Goal: Complete application form

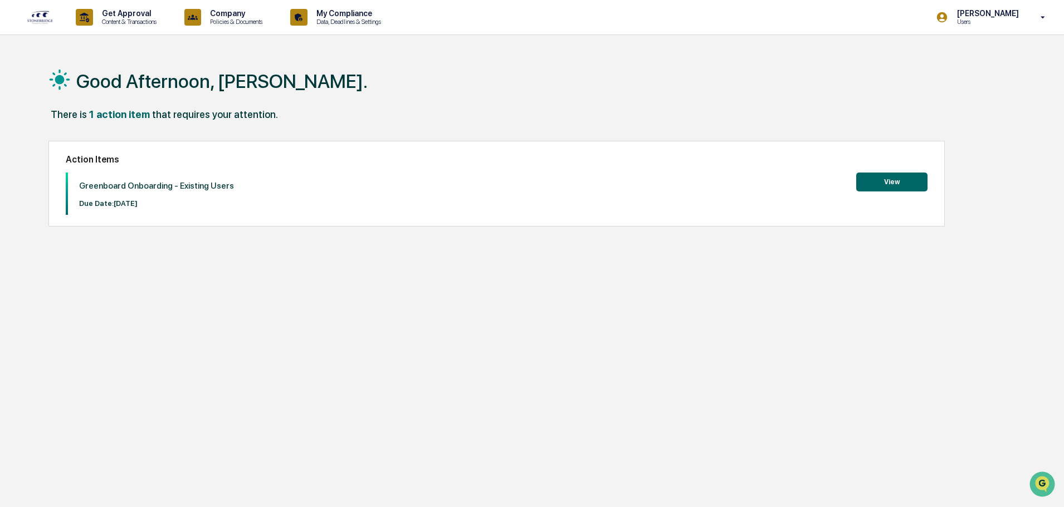
click at [896, 174] on button "View" at bounding box center [891, 182] width 71 height 19
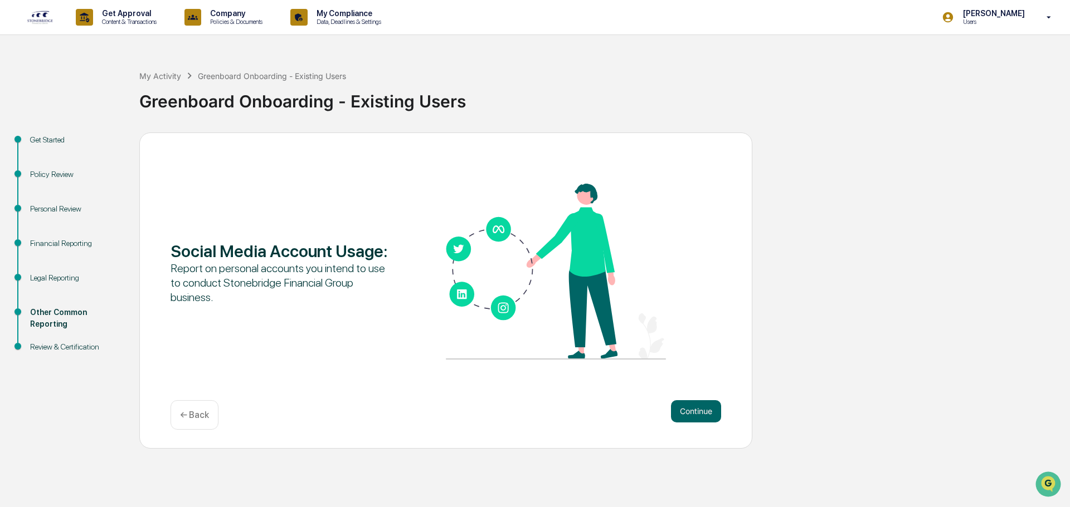
click at [67, 280] on div "Legal Reporting" at bounding box center [75, 278] width 91 height 12
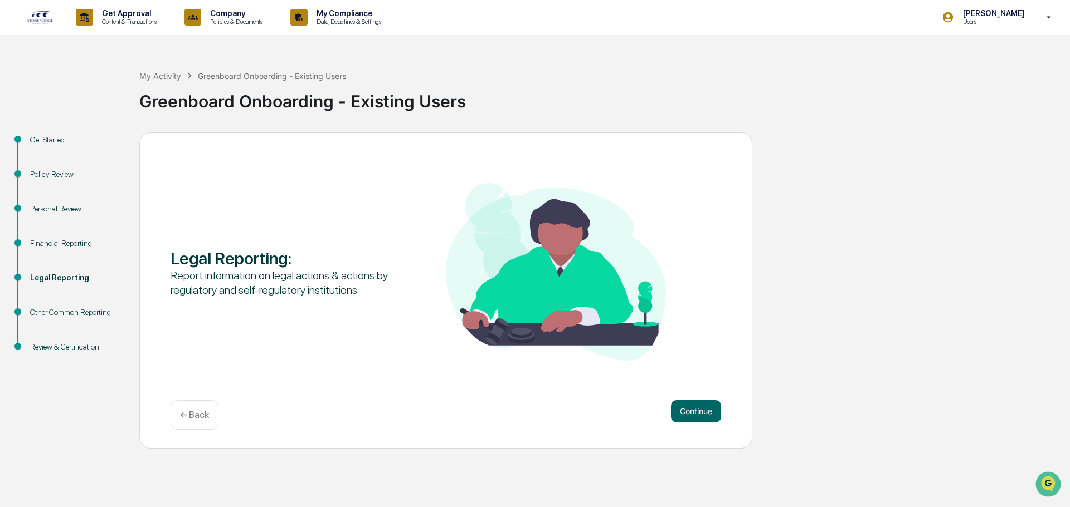
click at [70, 247] on div "Financial Reporting" at bounding box center [75, 244] width 91 height 12
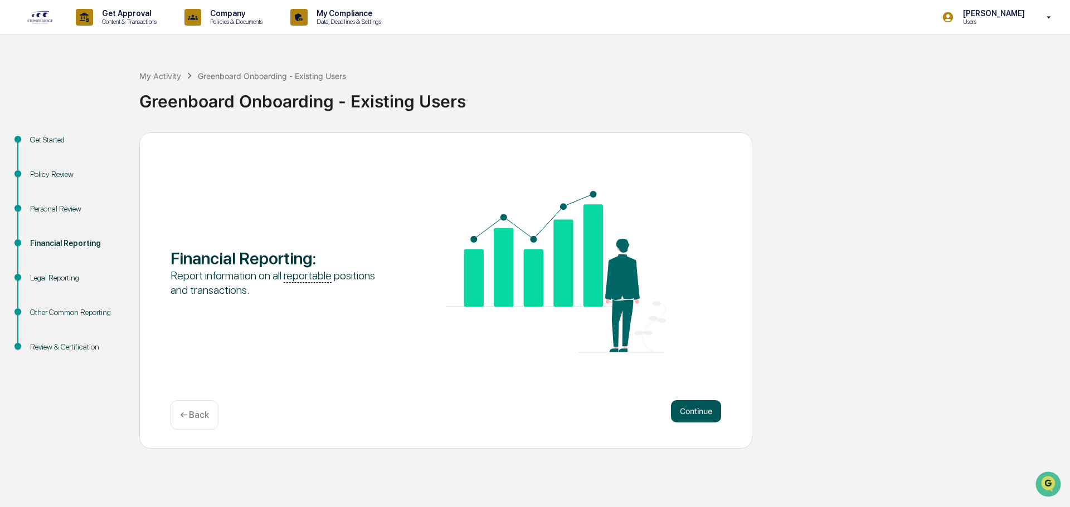
click at [696, 413] on button "Continue" at bounding box center [696, 412] width 50 height 22
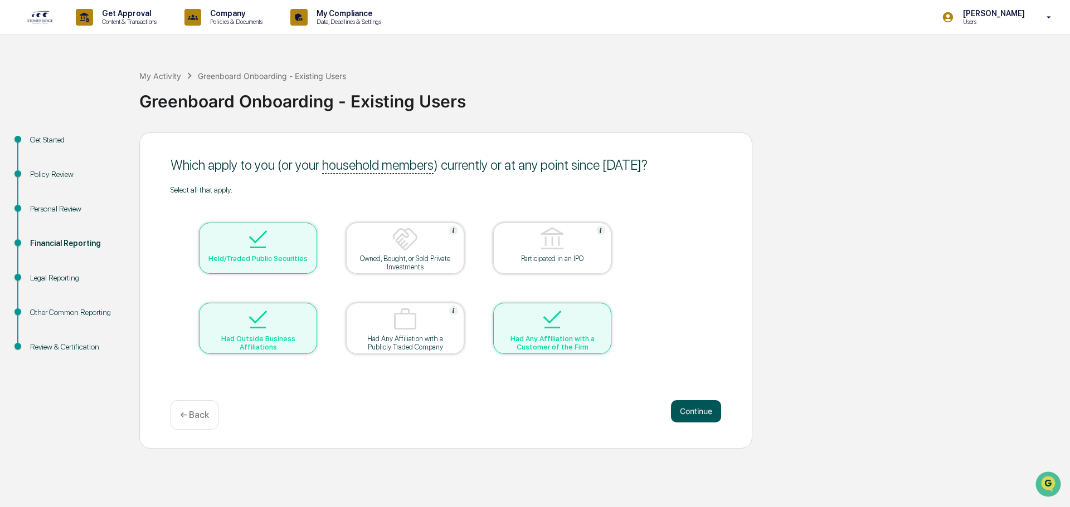
click at [706, 413] on button "Continue" at bounding box center [696, 412] width 50 height 22
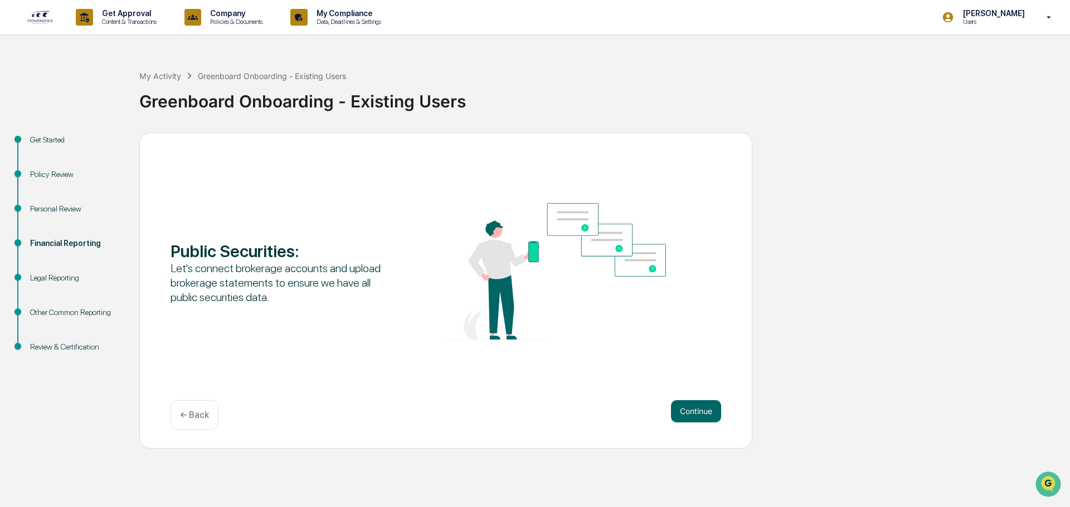
click at [706, 413] on button "Continue" at bounding box center [696, 412] width 50 height 22
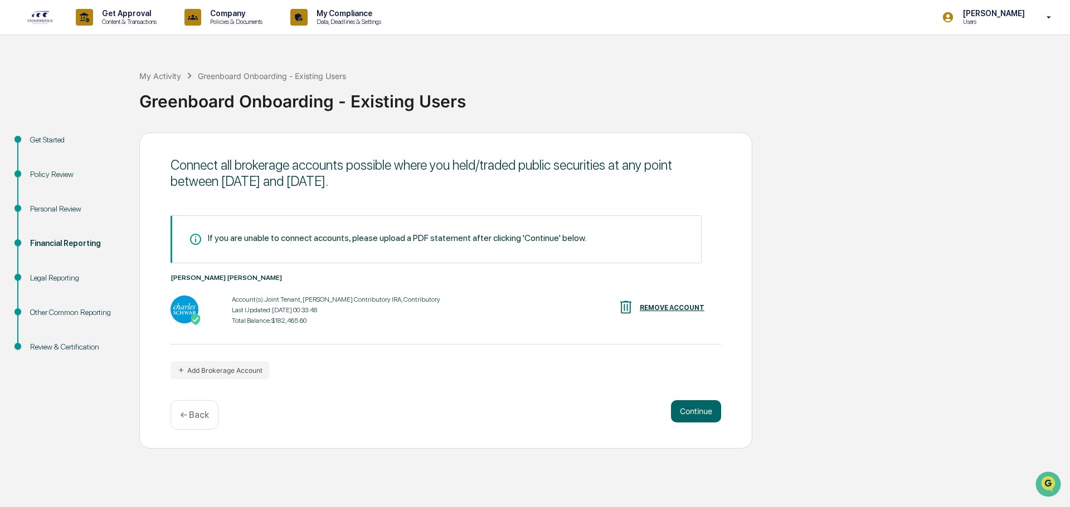
click at [706, 413] on button "Continue" at bounding box center [696, 412] width 50 height 22
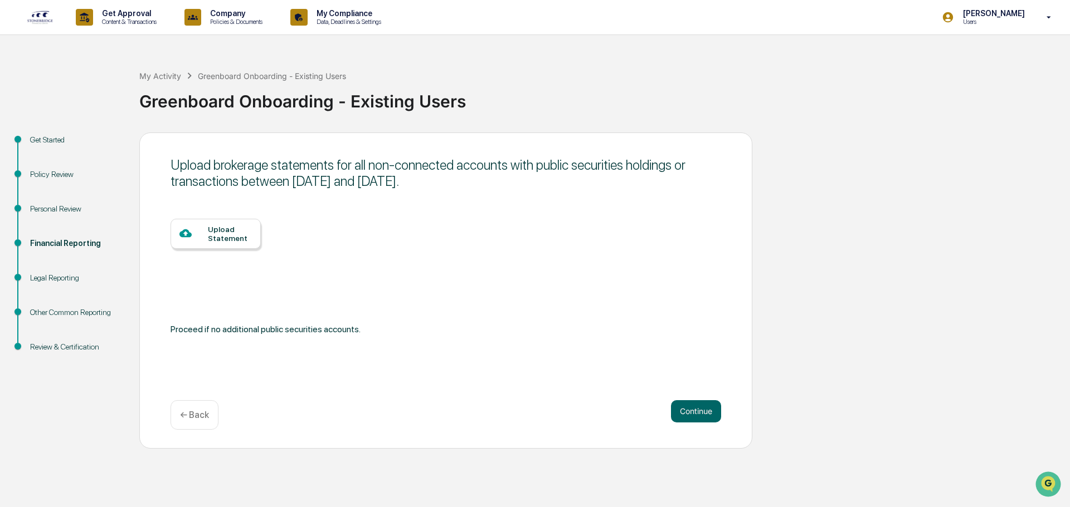
click at [706, 413] on button "Continue" at bounding box center [696, 412] width 50 height 22
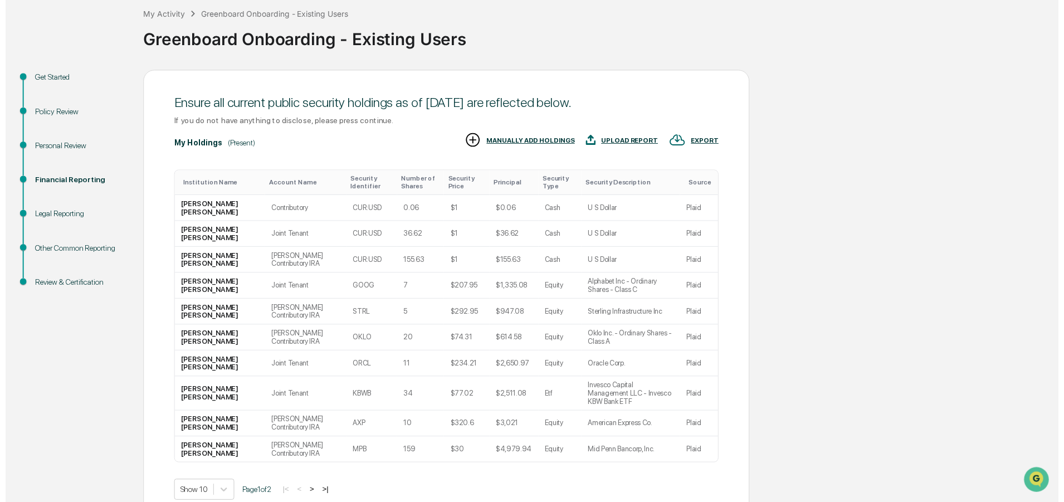
scroll to position [110, 0]
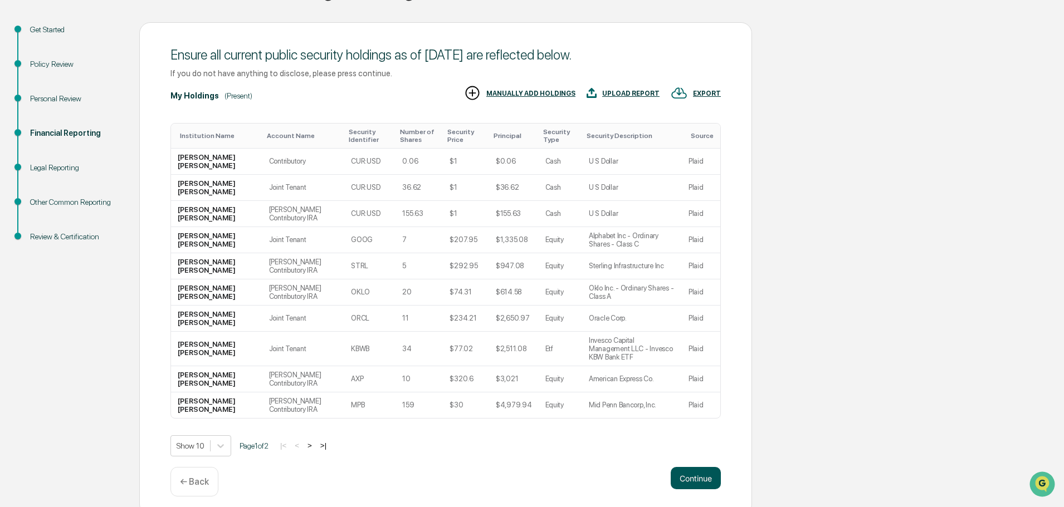
click at [691, 467] on button "Continue" at bounding box center [696, 478] width 50 height 22
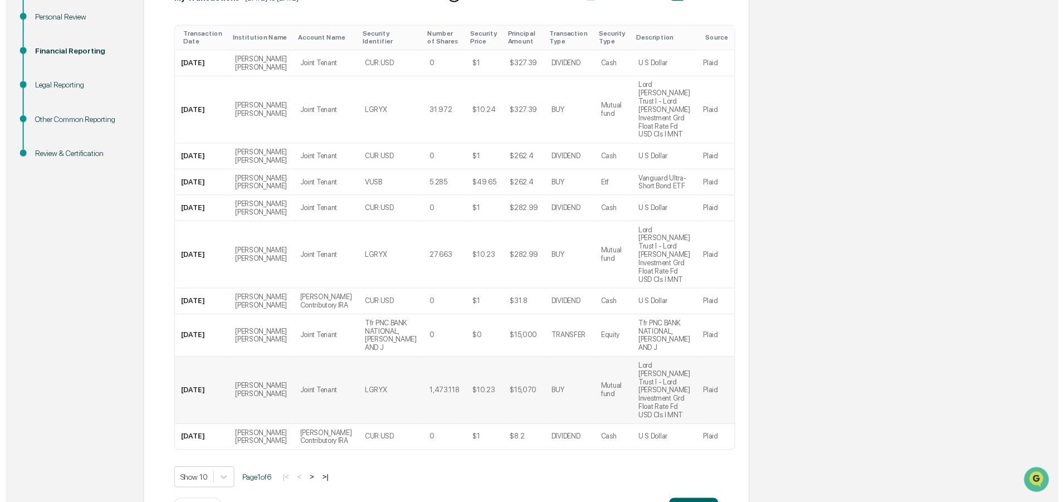
scroll to position [194, 0]
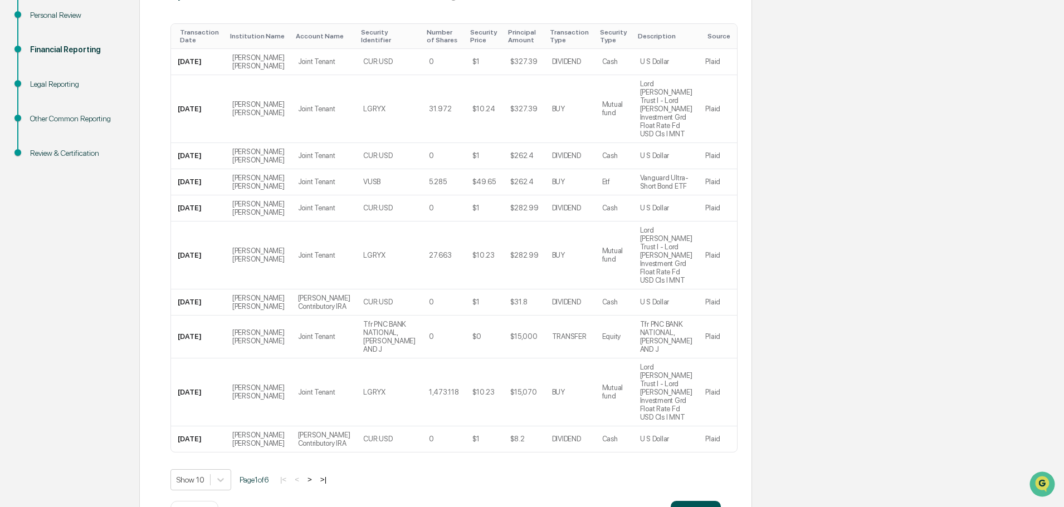
click at [700, 501] on button "Continue" at bounding box center [696, 512] width 50 height 22
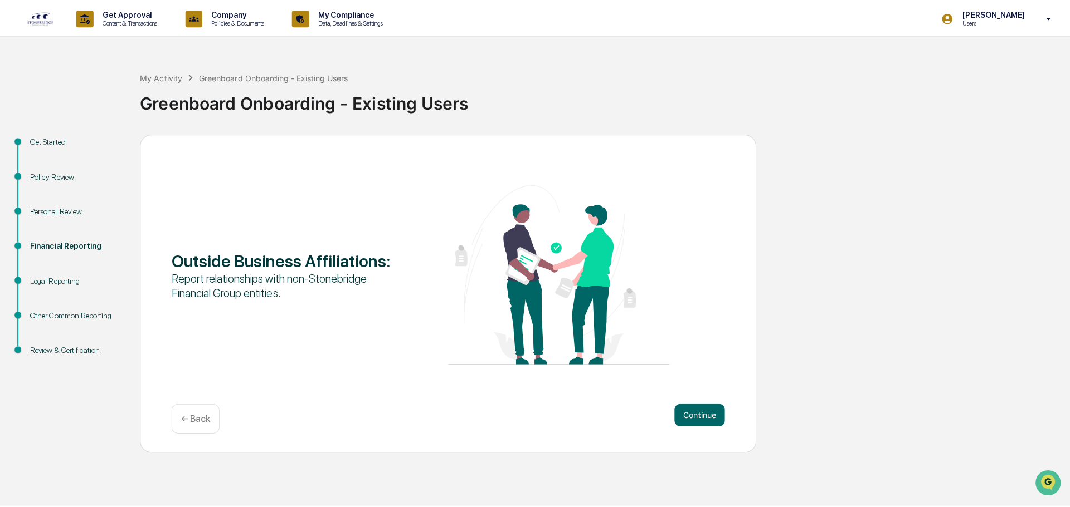
scroll to position [0, 0]
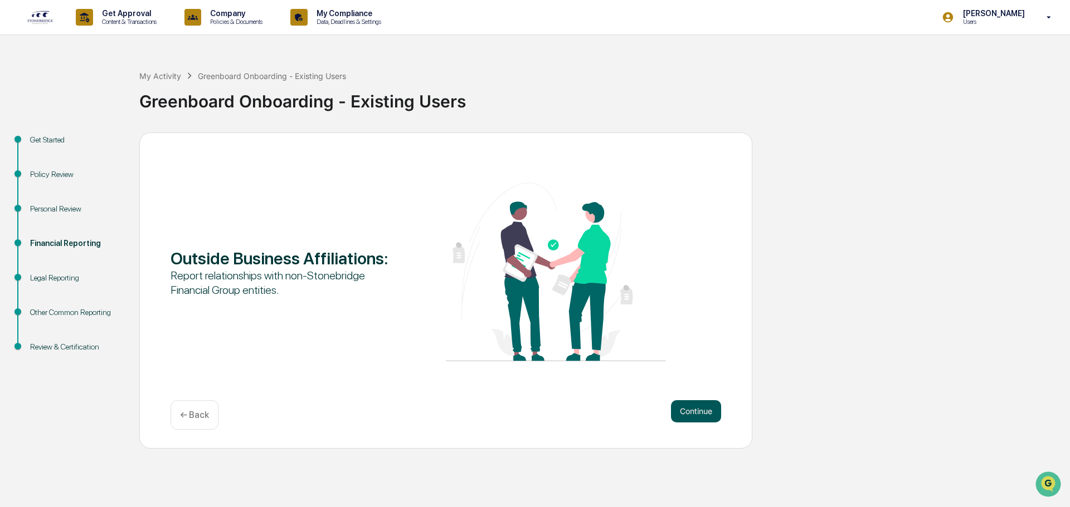
click at [700, 416] on button "Continue" at bounding box center [696, 412] width 50 height 22
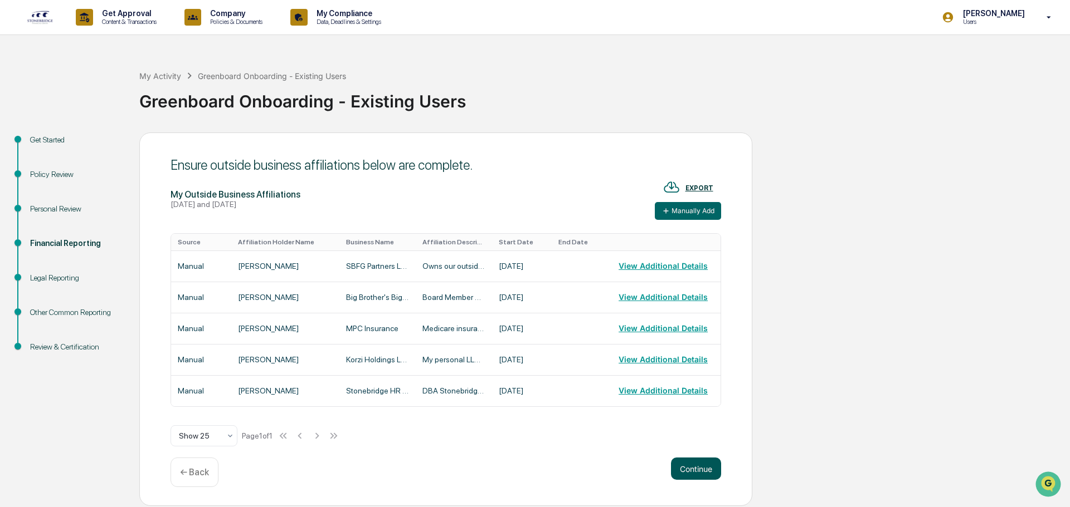
click at [696, 470] on button "Continue" at bounding box center [696, 469] width 50 height 22
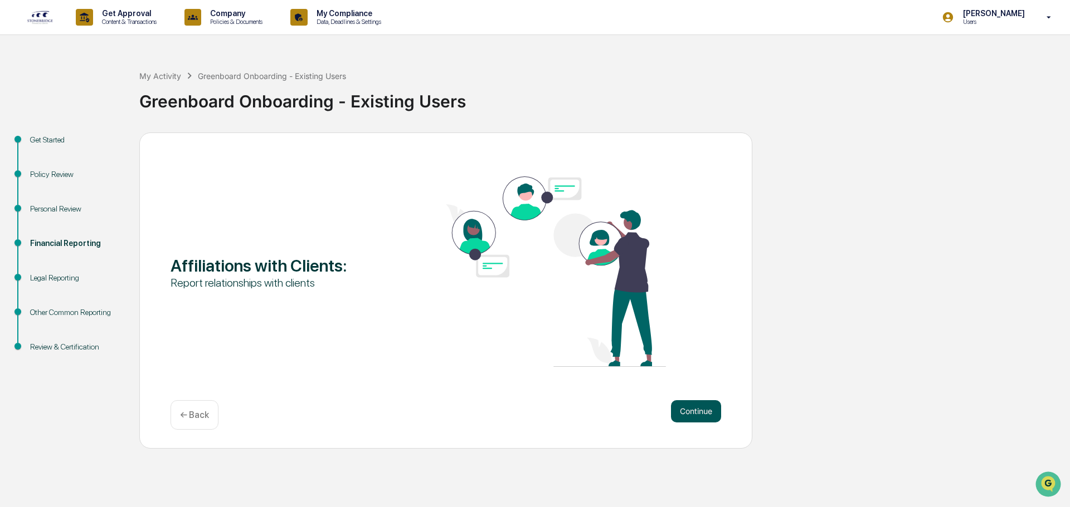
click at [700, 413] on button "Continue" at bounding box center [696, 412] width 50 height 22
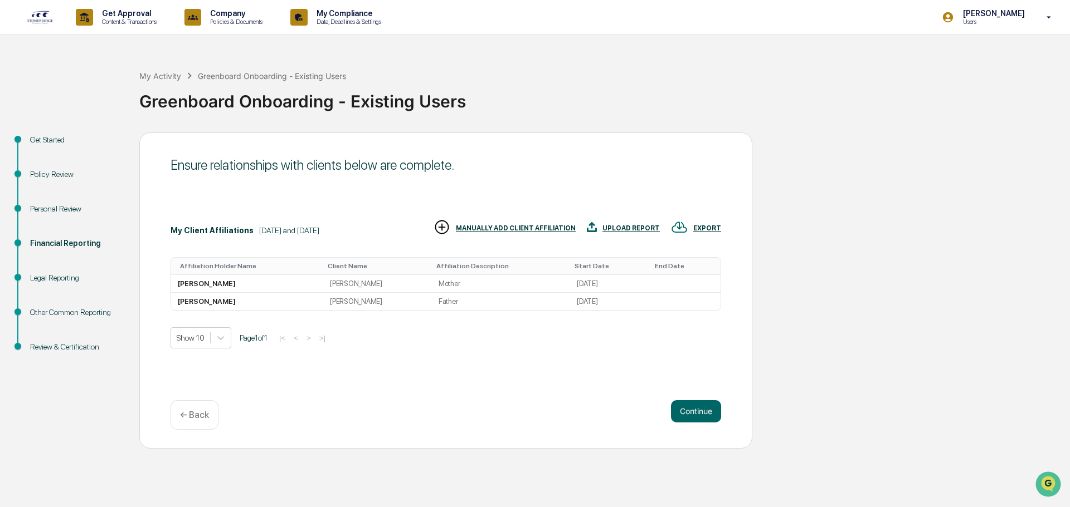
click at [512, 230] on div "MANUALLY ADD CLIENT AFFILIATION" at bounding box center [516, 228] width 120 height 8
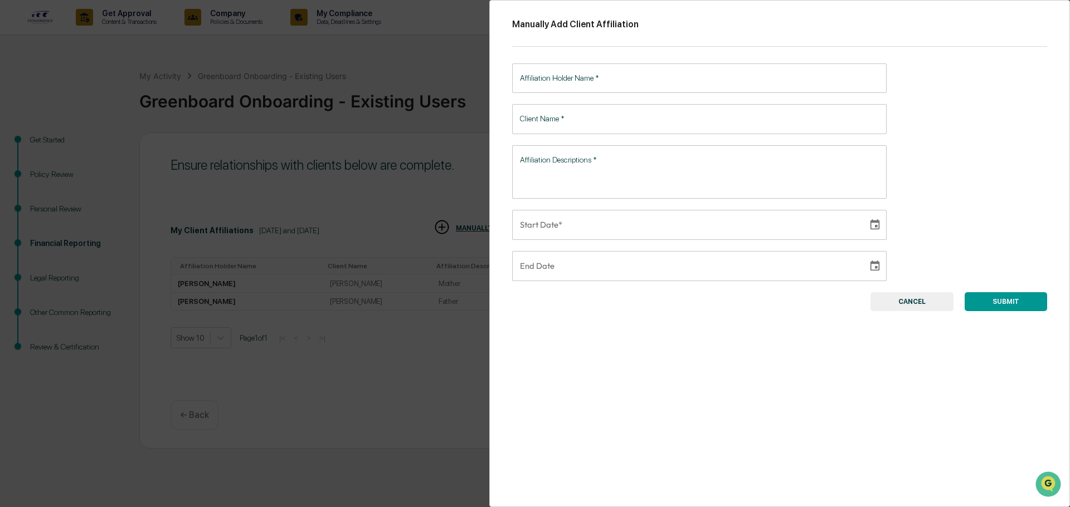
click at [587, 88] on input "Affiliation Holder Name   *" at bounding box center [699, 79] width 374 height 30
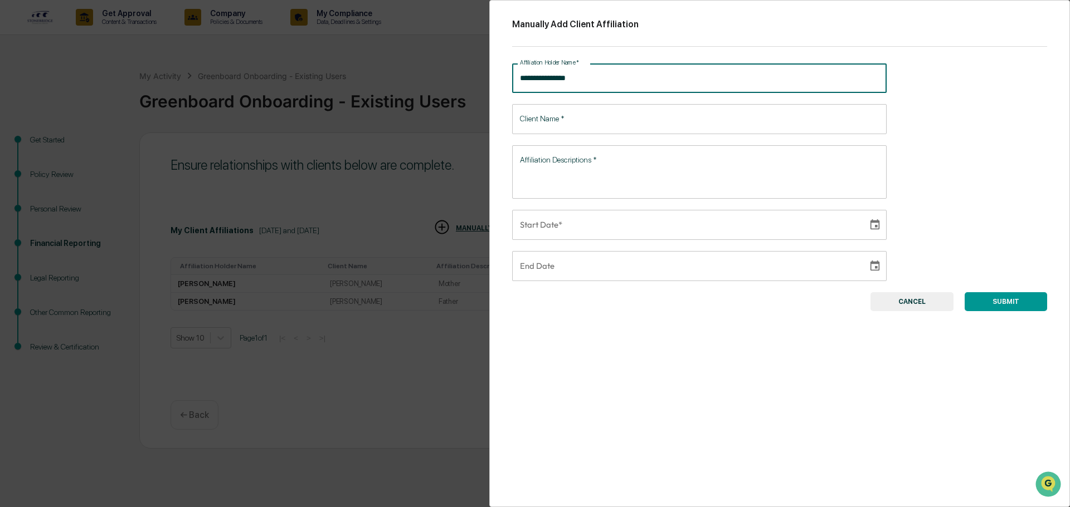
type input "**********"
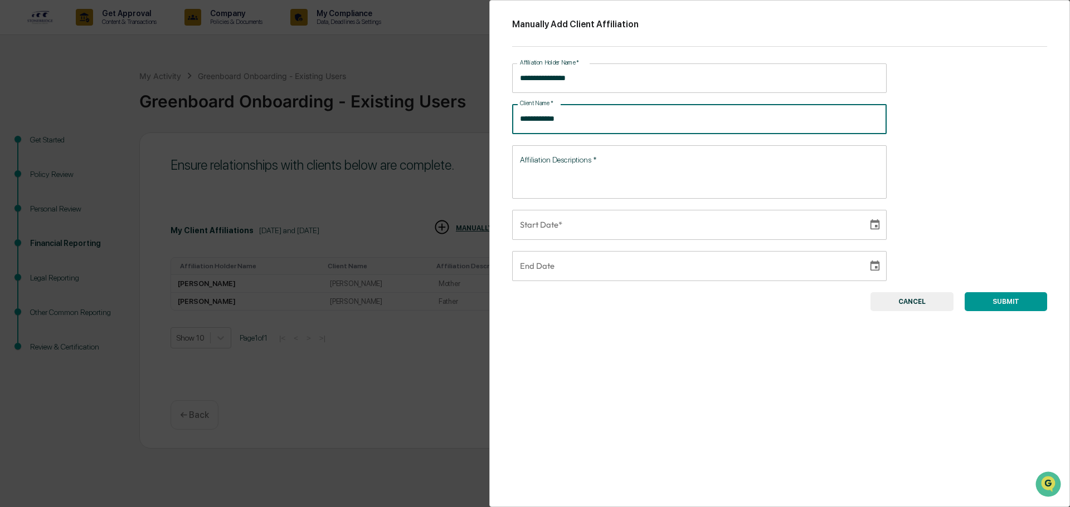
type input "**********"
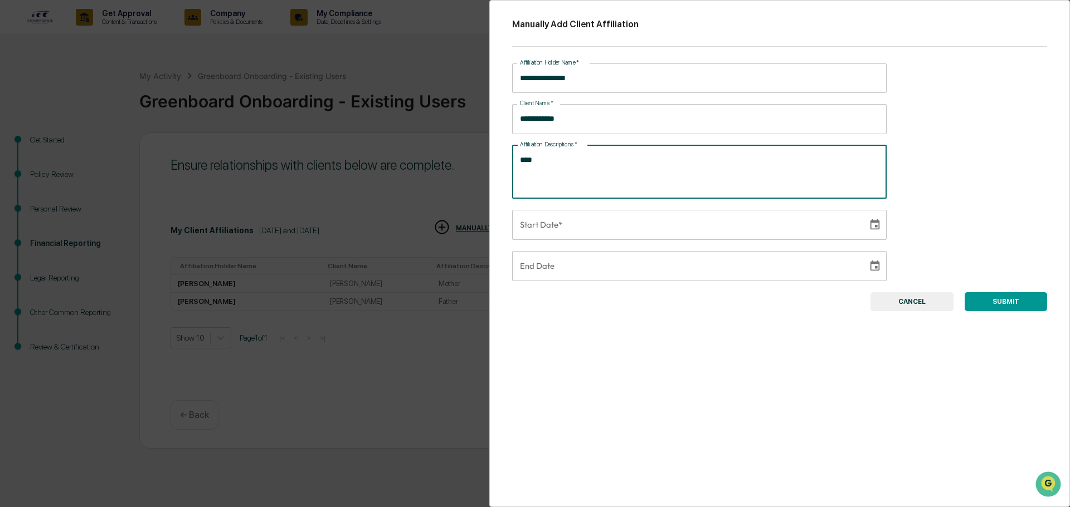
type textarea "****"
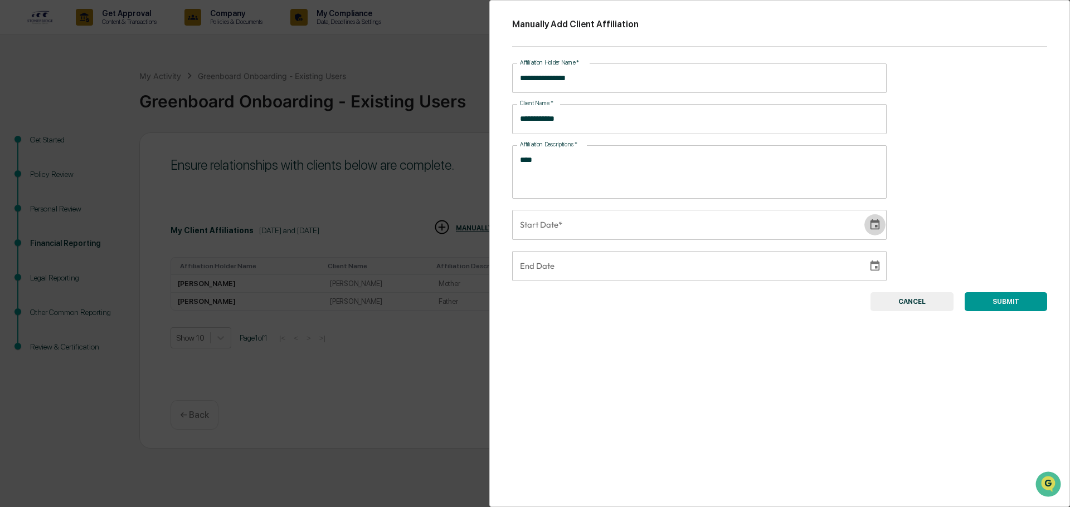
click at [873, 232] on button "Choose date" at bounding box center [874, 224] width 21 height 21
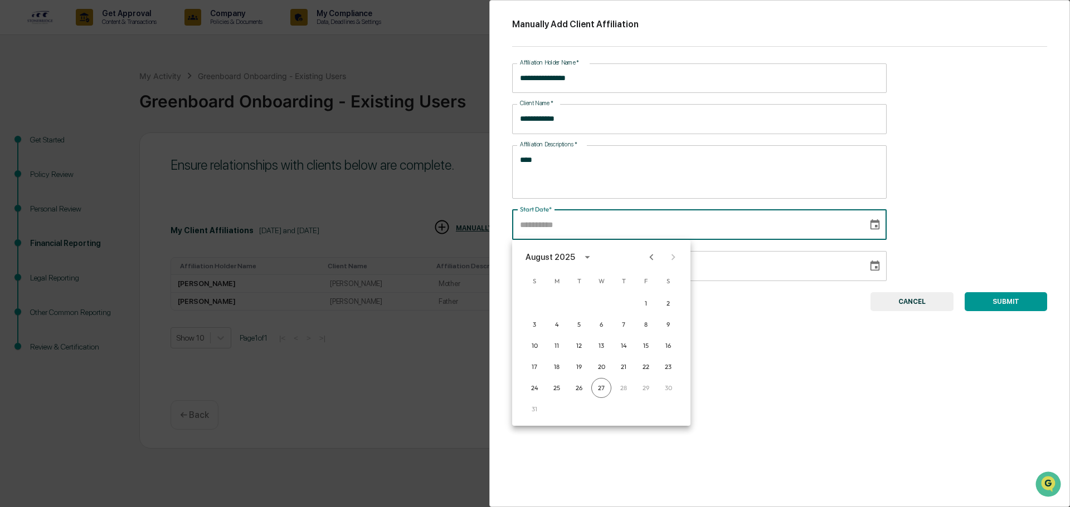
click at [573, 255] on div "August 2025" at bounding box center [551, 257] width 53 height 12
click at [542, 345] on button "2024" at bounding box center [536, 348] width 40 height 20
click at [531, 280] on button "Jan" at bounding box center [543, 285] width 40 height 20
click at [557, 305] on button "1" at bounding box center [556, 304] width 20 height 20
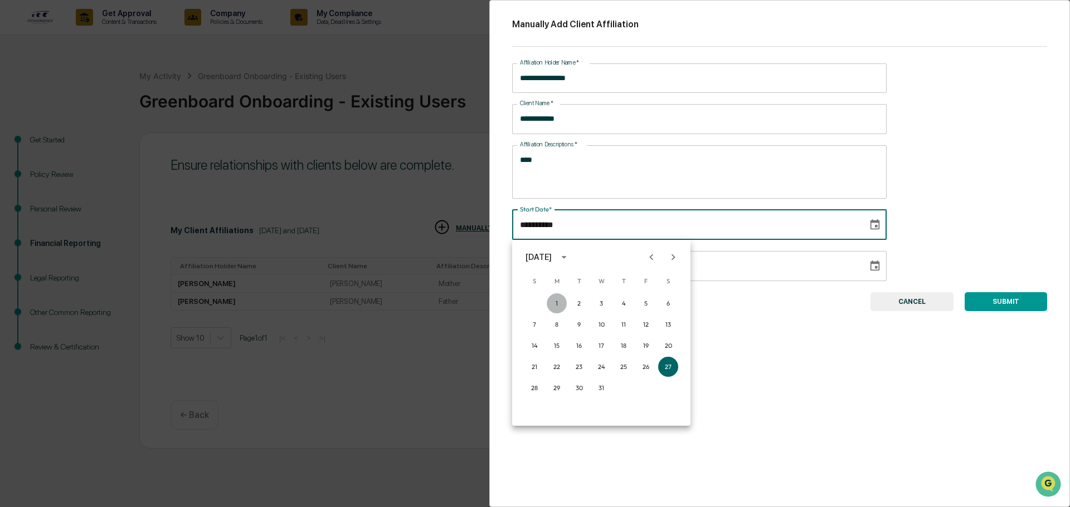
type input "**********"
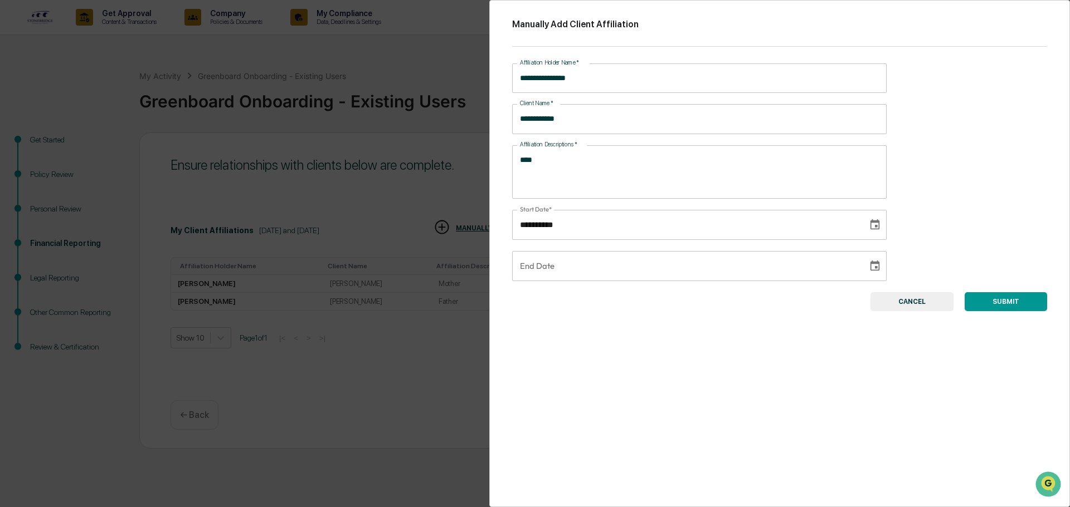
click at [992, 305] on button "SUBMIT" at bounding box center [1005, 301] width 82 height 19
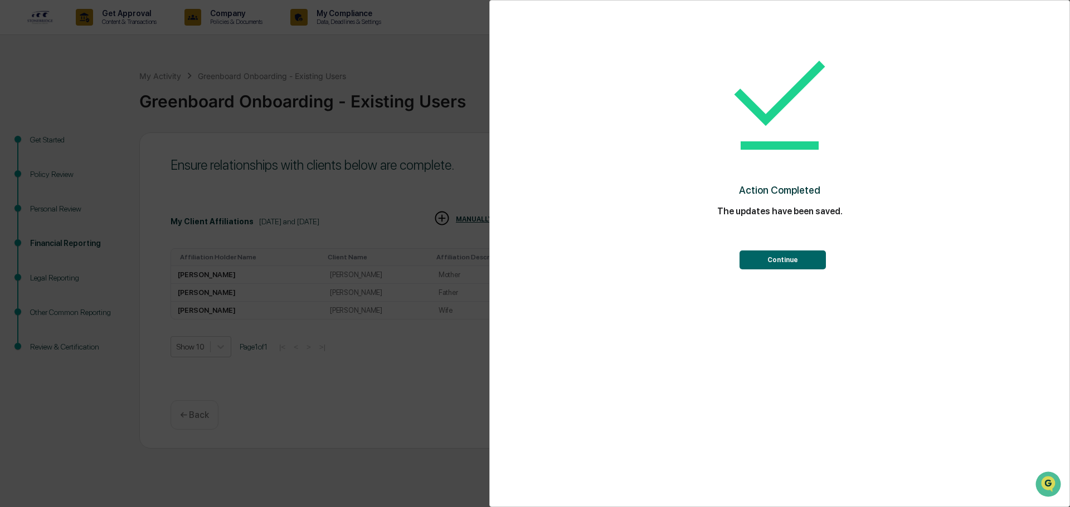
click at [783, 260] on button "Continue" at bounding box center [782, 260] width 86 height 19
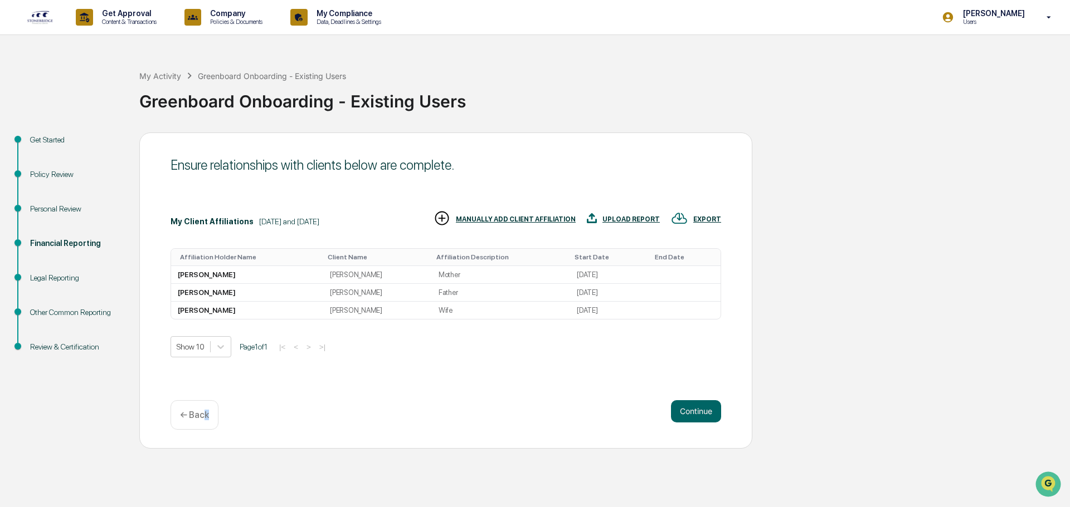
click at [206, 418] on p "← Back" at bounding box center [194, 415] width 29 height 11
